Goal: Transaction & Acquisition: Purchase product/service

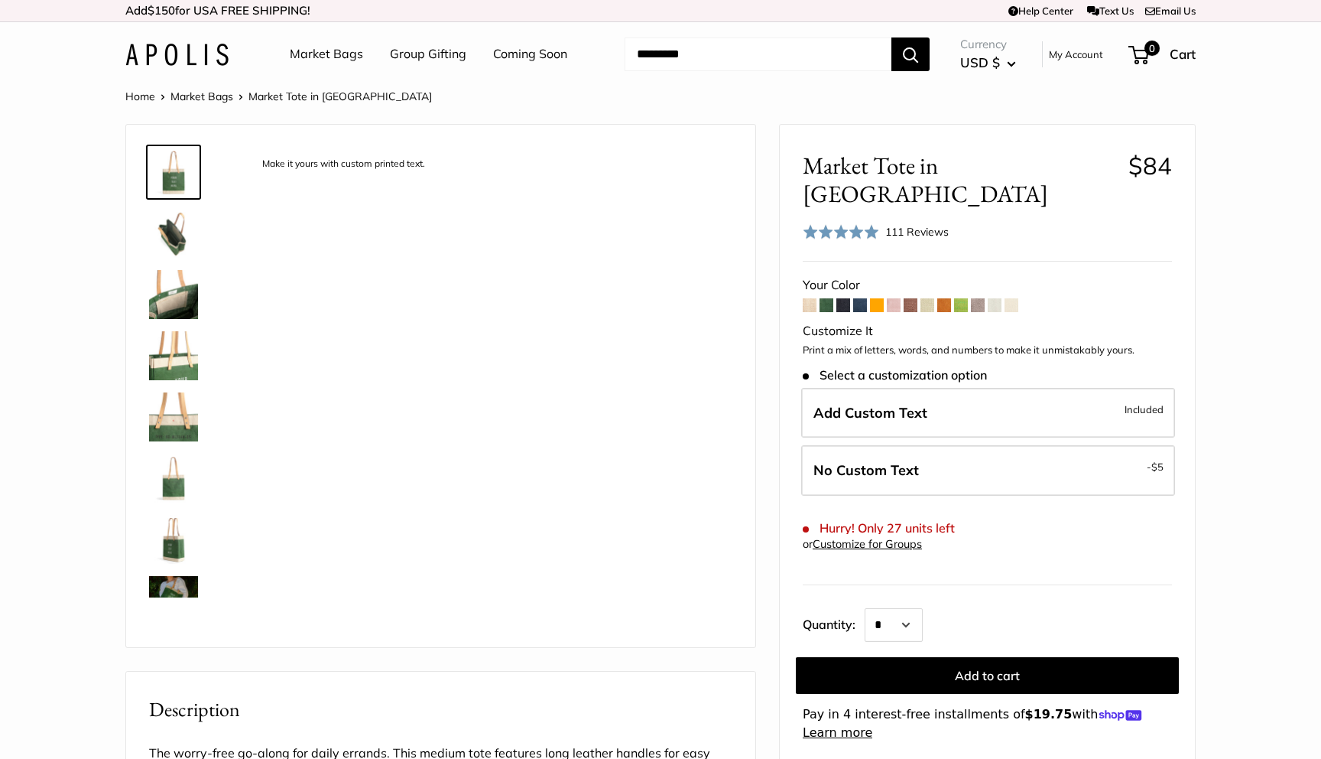
click at [806, 298] on span at bounding box center [810, 305] width 14 height 14
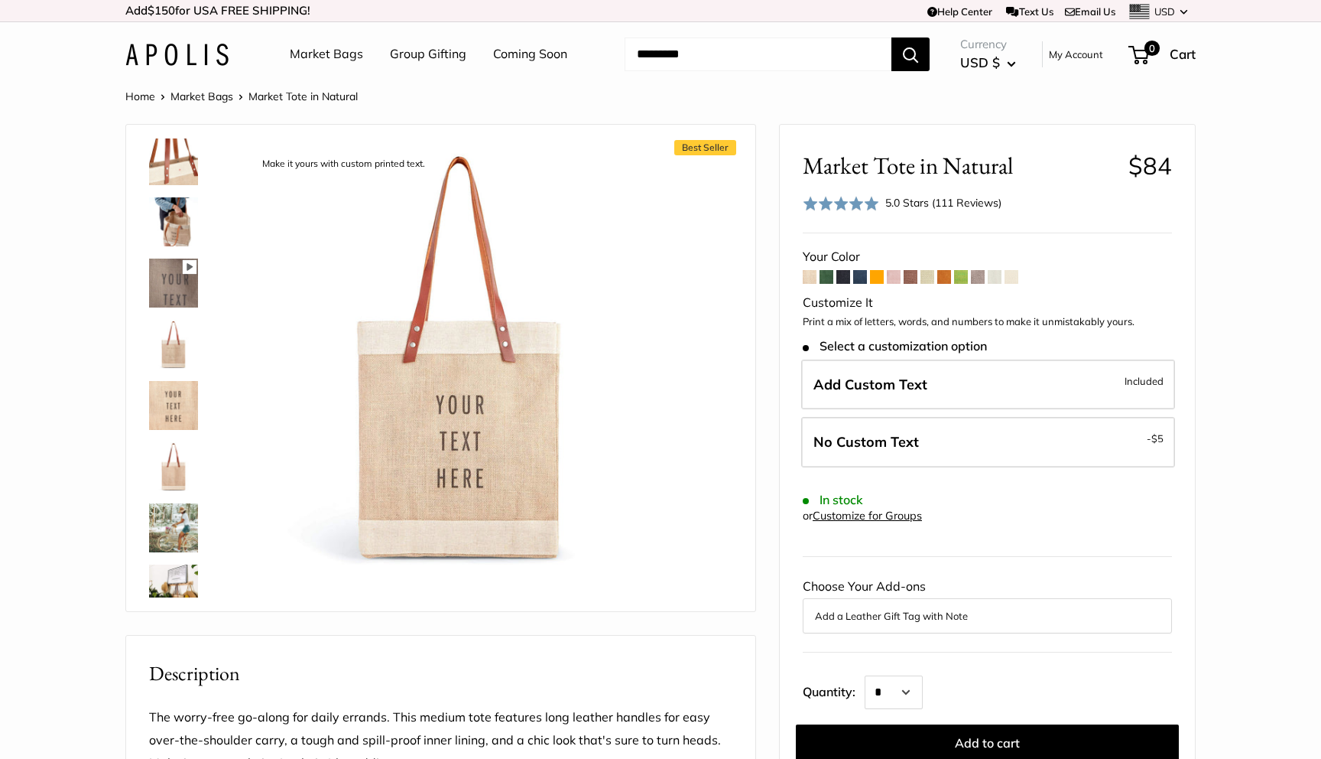
scroll to position [648, 0]
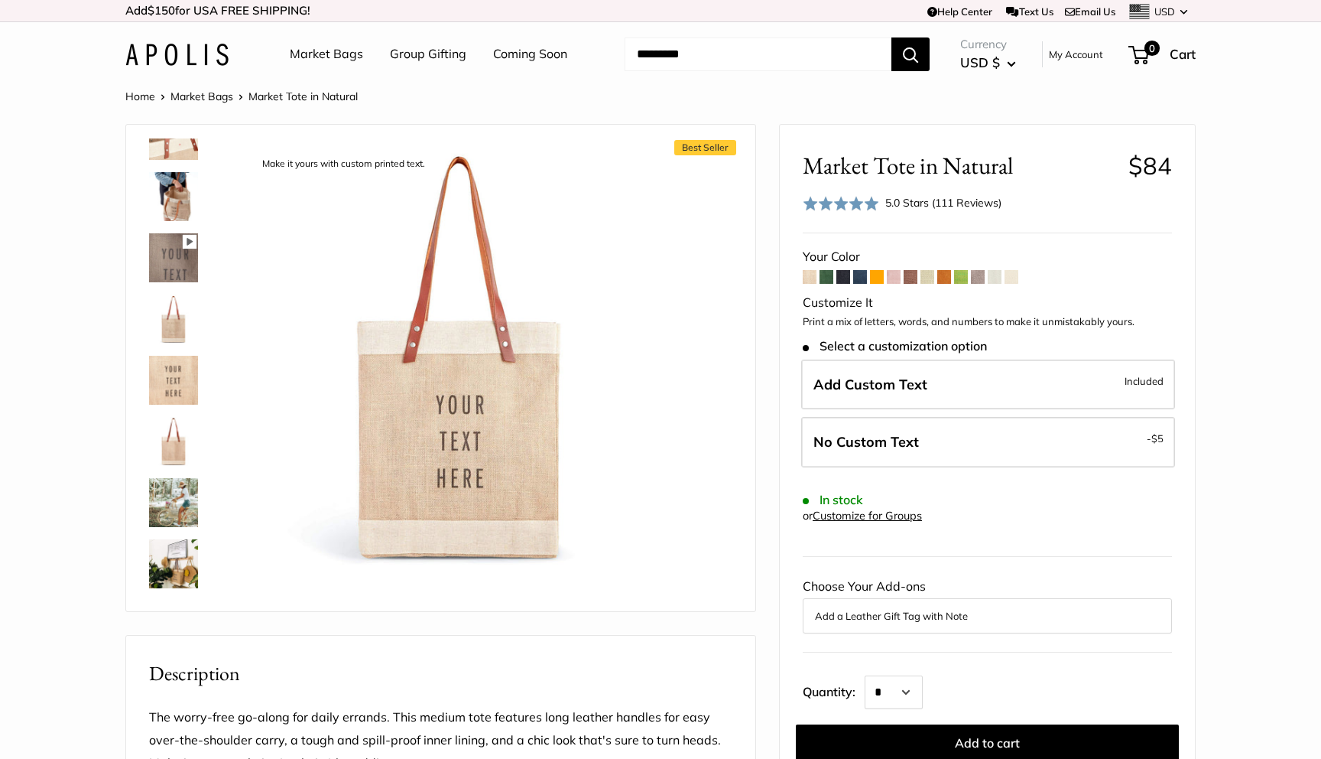
click at [169, 440] on img at bounding box center [173, 441] width 49 height 49
